Goal: Task Accomplishment & Management: Use online tool/utility

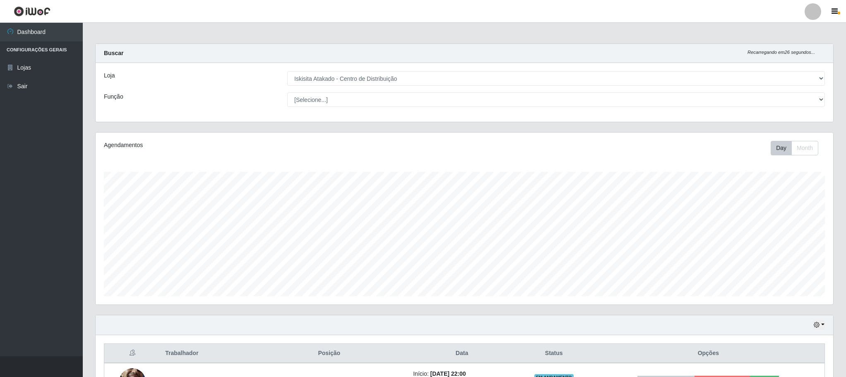
select select "425"
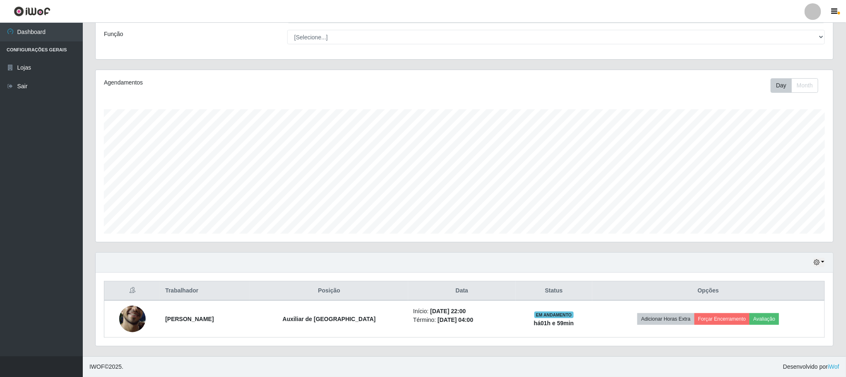
scroll to position [28, 0]
